Goal: Transaction & Acquisition: Purchase product/service

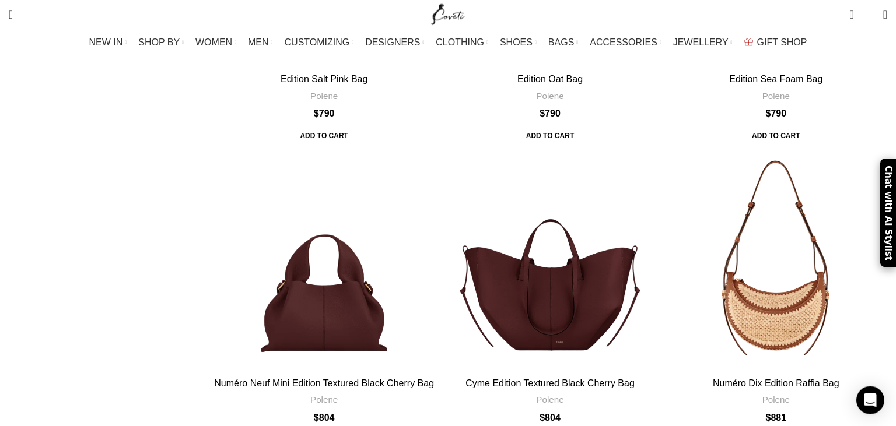
scroll to position [1416, 0]
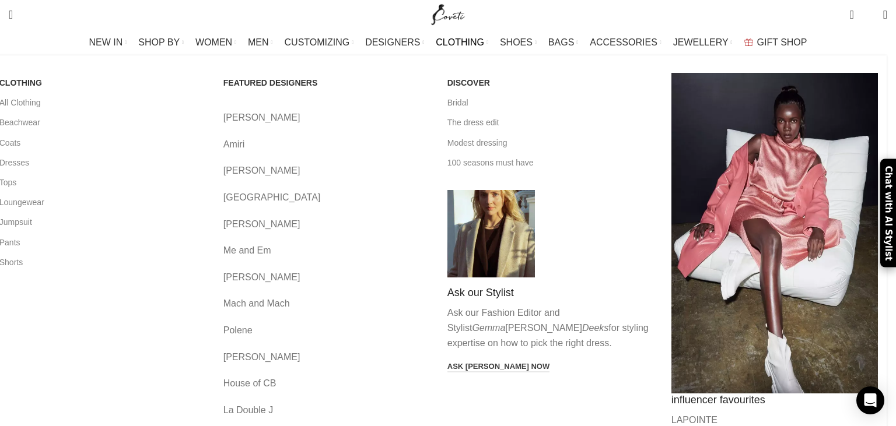
click at [461, 39] on span "CLOTHING" at bounding box center [460, 42] width 48 height 11
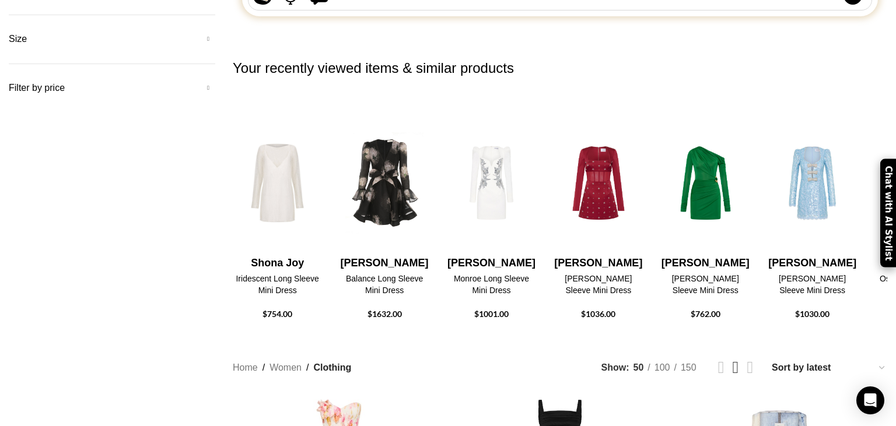
scroll to position [739, 0]
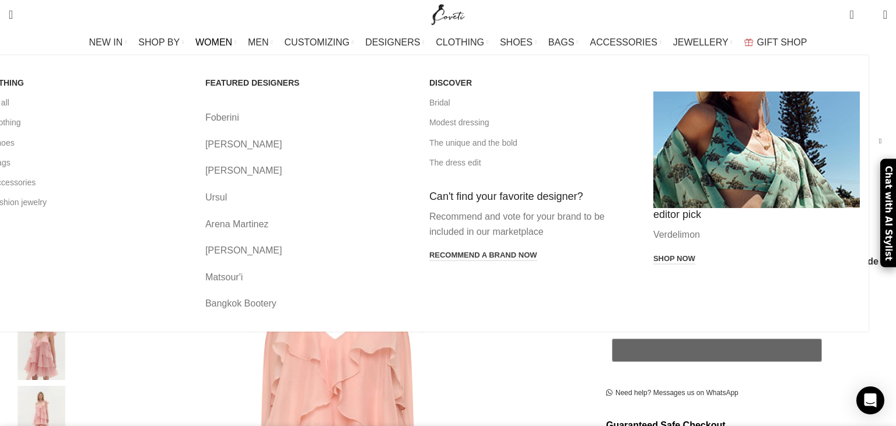
click at [232, 41] on span "WOMEN" at bounding box center [213, 42] width 37 height 11
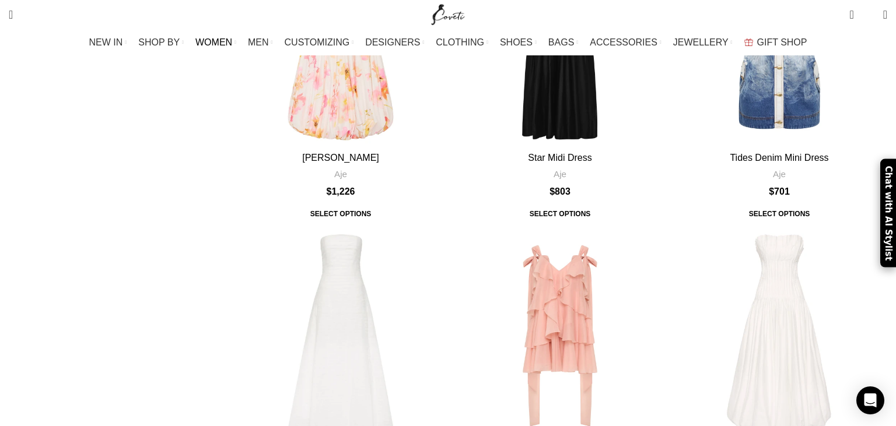
scroll to position [1108, 0]
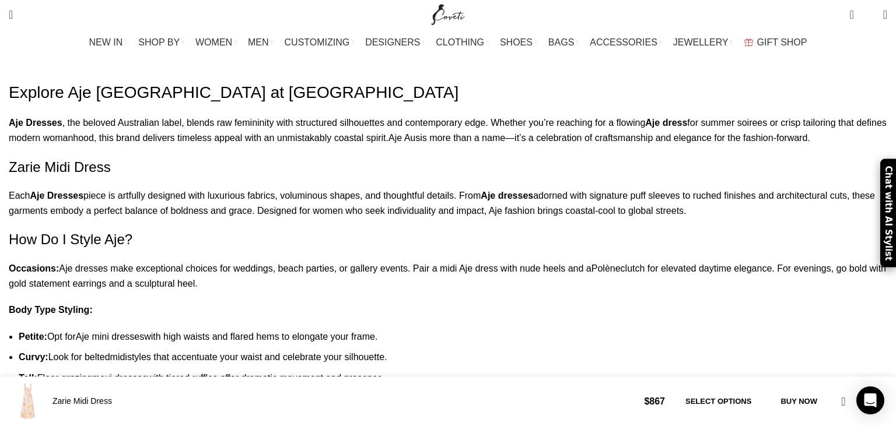
scroll to position [1214, 0]
